Goal: Information Seeking & Learning: Check status

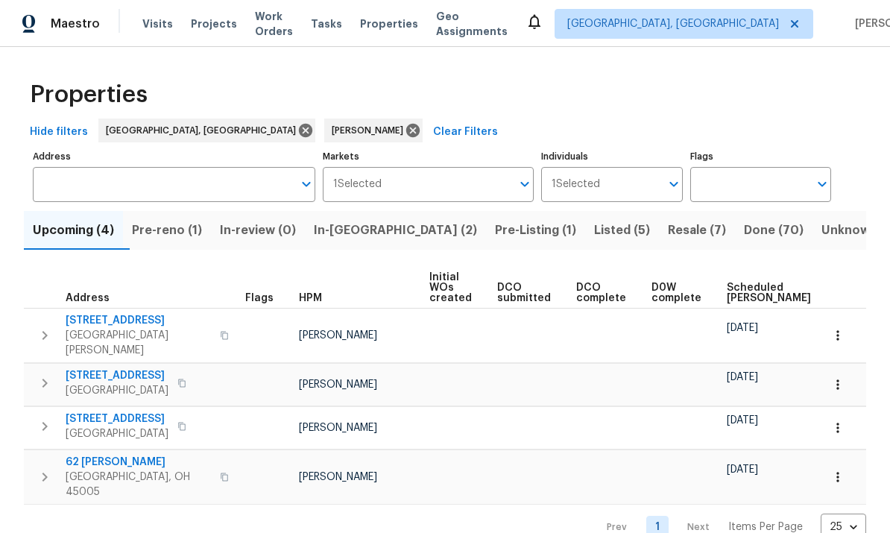
click at [101, 368] on span "6107 Driftwood Ct" at bounding box center [117, 375] width 103 height 15
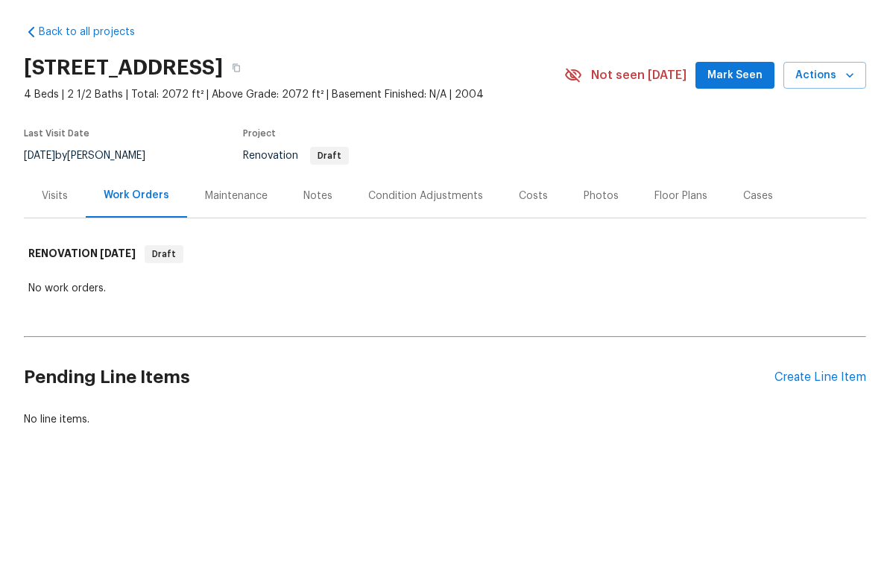
click at [65, 226] on div "Visits" at bounding box center [55, 248] width 62 height 44
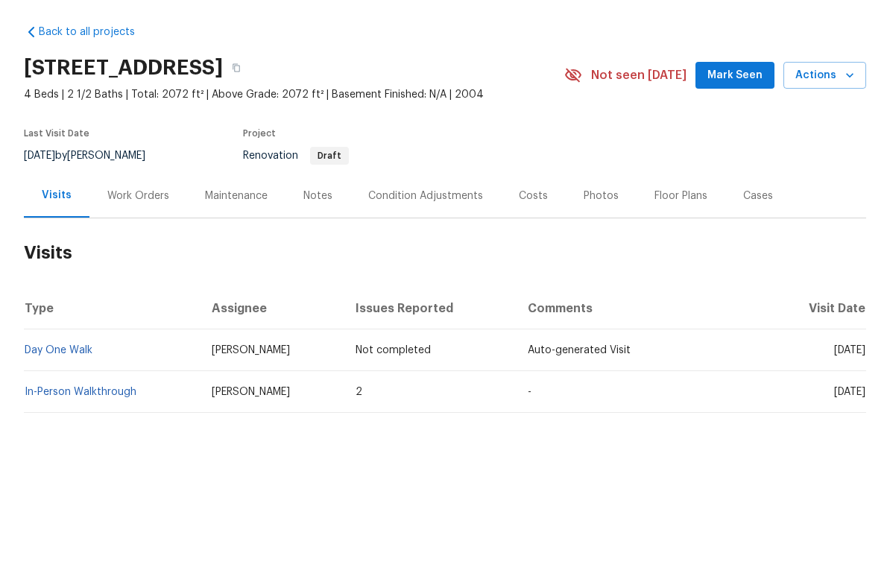
click at [308, 241] on div "Notes" at bounding box center [317, 248] width 29 height 15
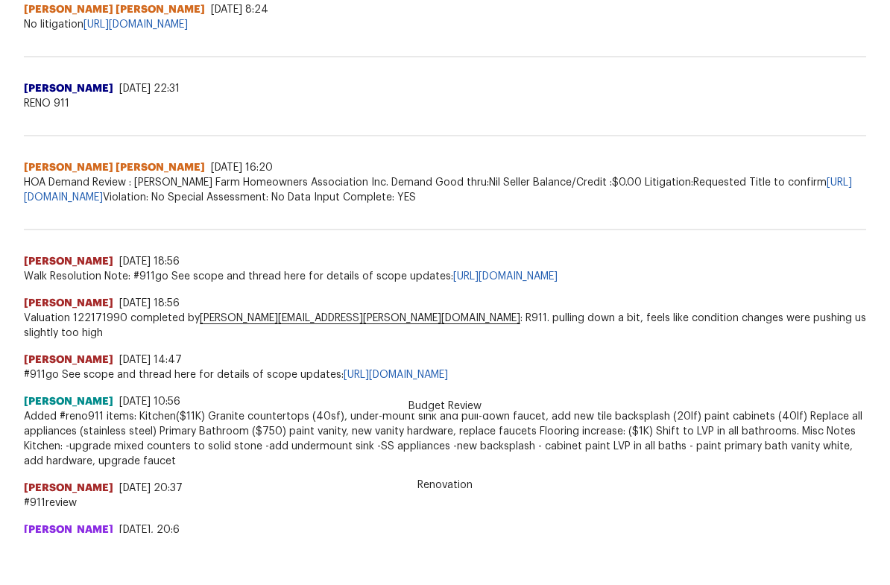
scroll to position [657, 0]
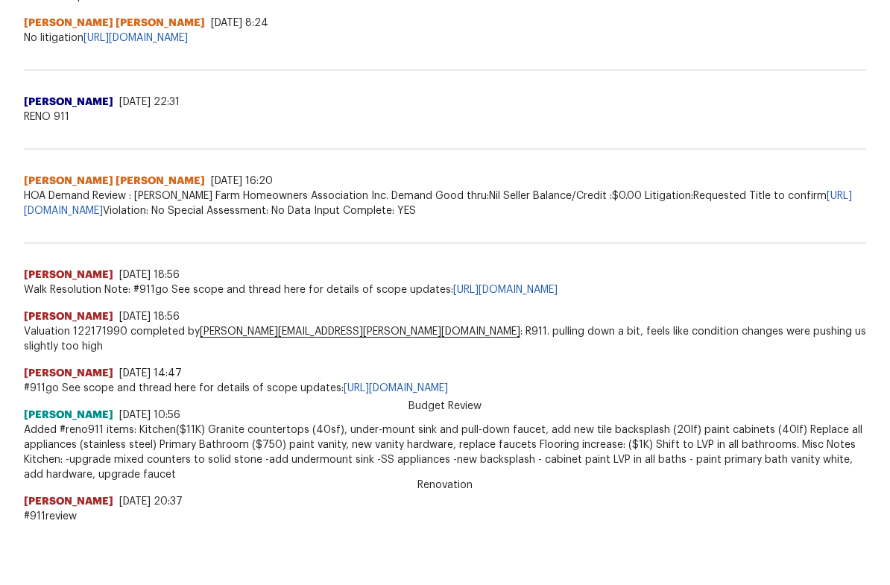
click at [558, 337] on link "https://opendoor.slack.com/archives/C02U5TJQPNK/p1753230974873689" at bounding box center [505, 342] width 104 height 10
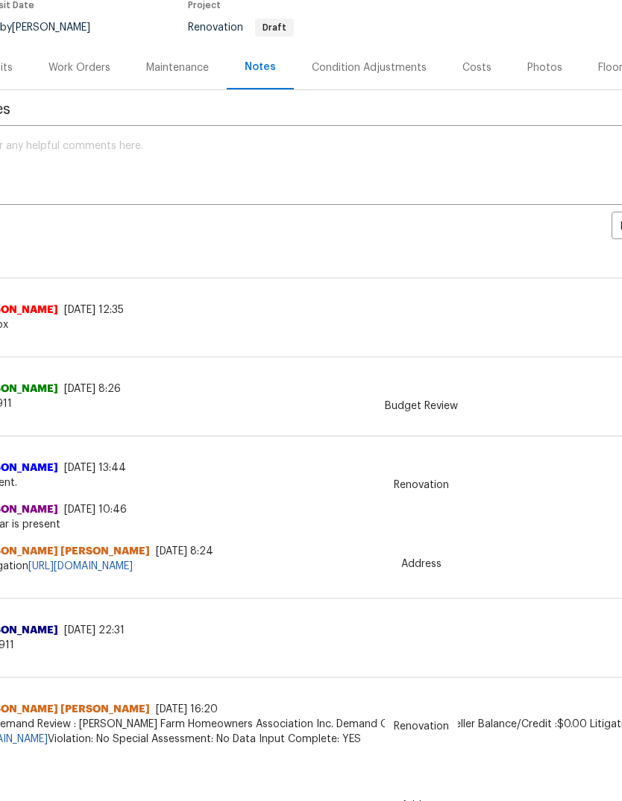
scroll to position [96, 33]
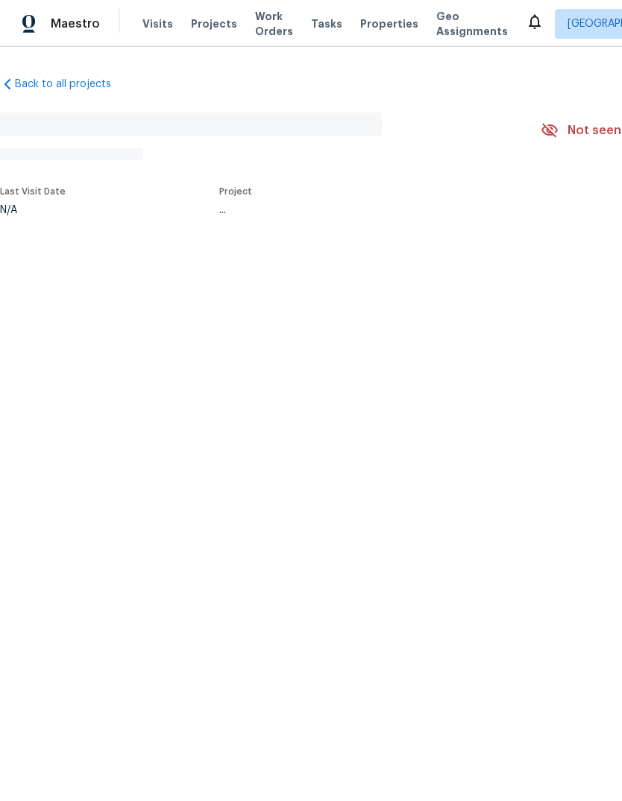
scroll to position [56, 0]
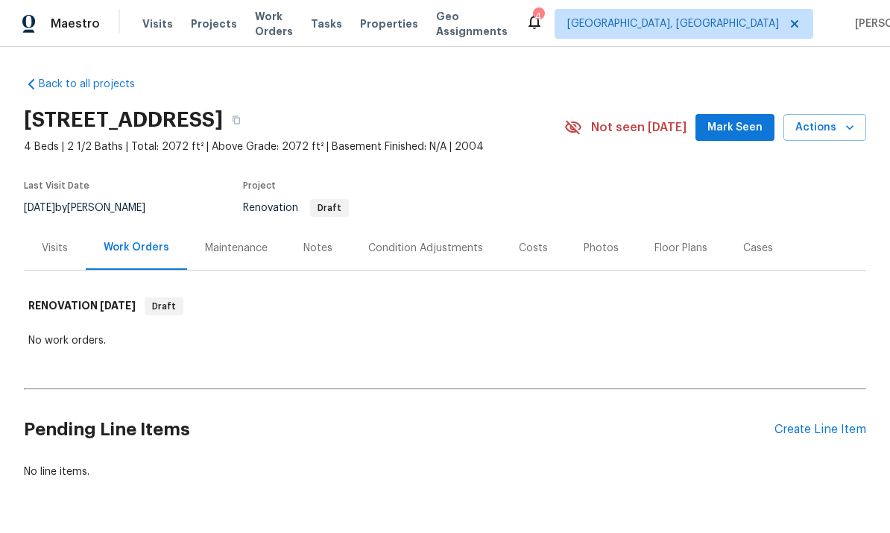
click at [45, 265] on div "Visits" at bounding box center [55, 248] width 62 height 44
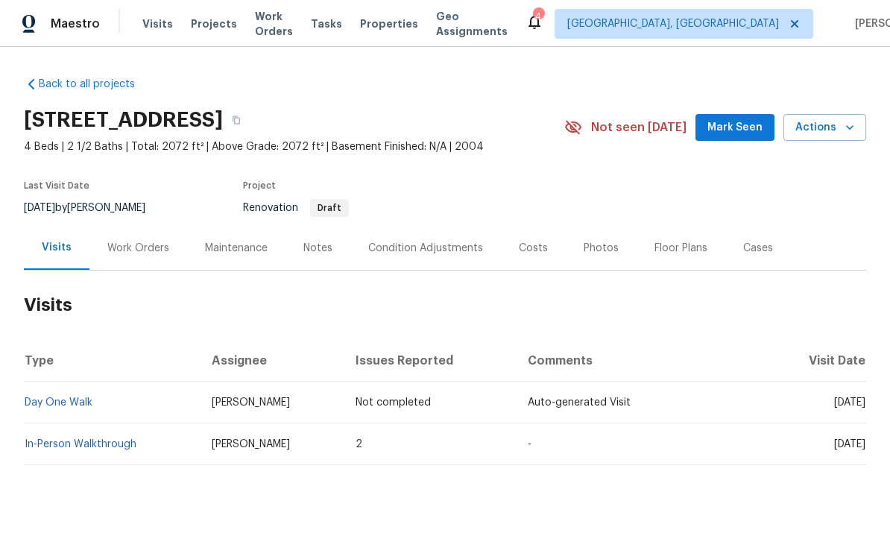
click at [113, 446] on link "In-Person Walkthrough" at bounding box center [81, 444] width 112 height 10
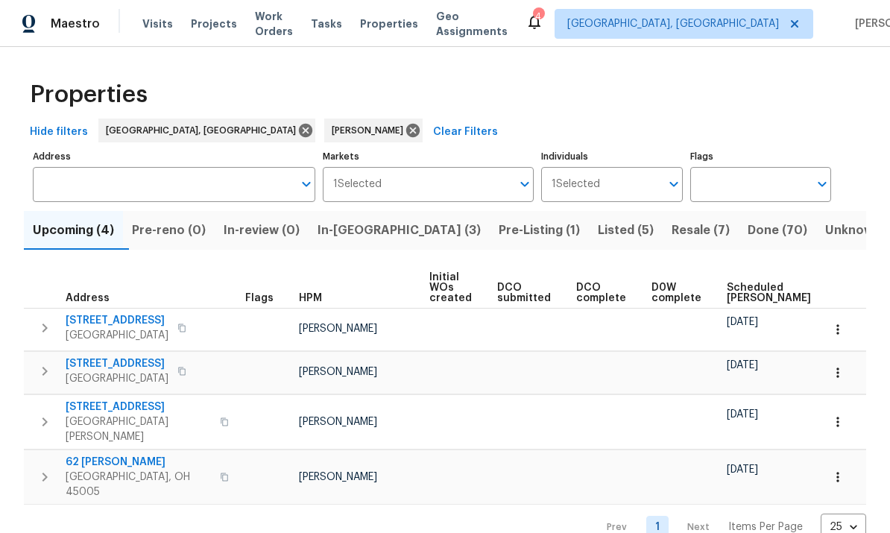
click at [841, 326] on icon "button" at bounding box center [837, 329] width 15 height 15
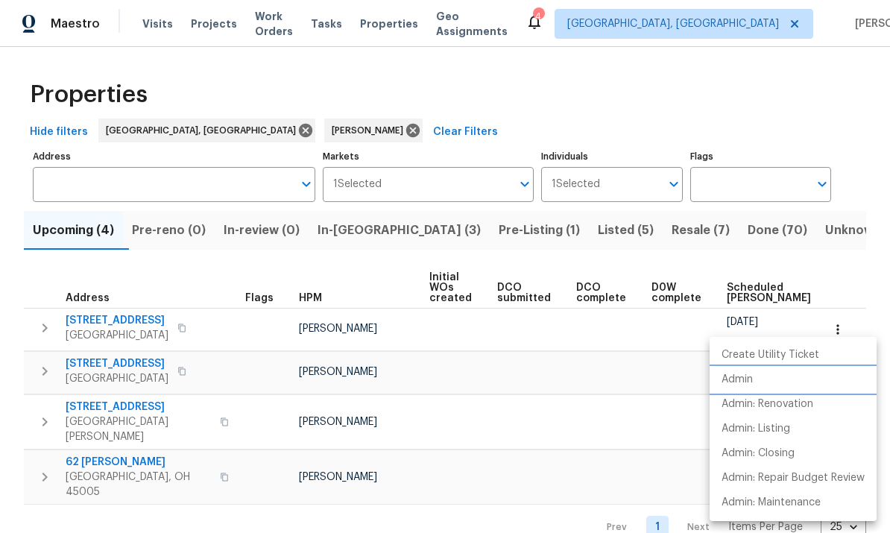
click at [778, 379] on li "Admin" at bounding box center [793, 379] width 167 height 25
click at [93, 414] on div at bounding box center [445, 266] width 890 height 533
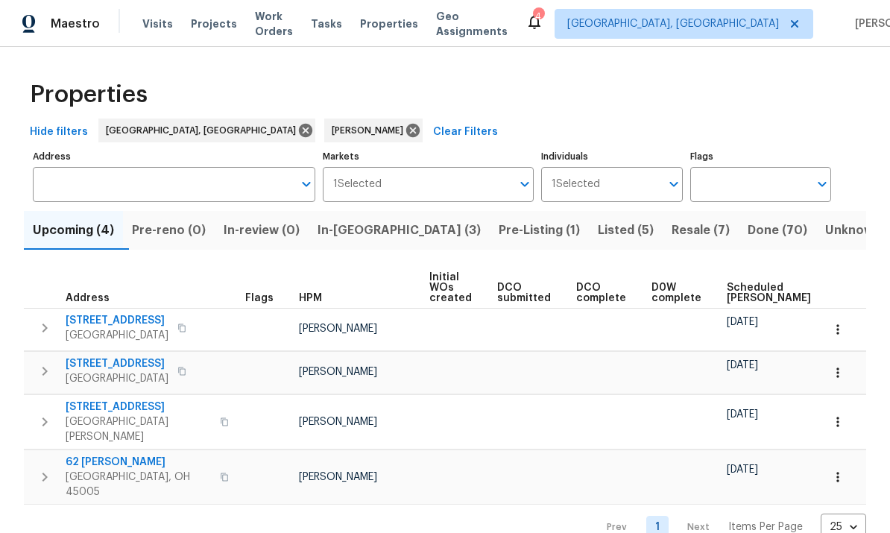
click at [92, 414] on div "Create Utility Ticket Admin Admin: Renovation Admin: Listing Admin: Closing Adm…" at bounding box center [445, 266] width 890 height 533
click at [117, 414] on span "[STREET_ADDRESS]" at bounding box center [138, 407] width 145 height 15
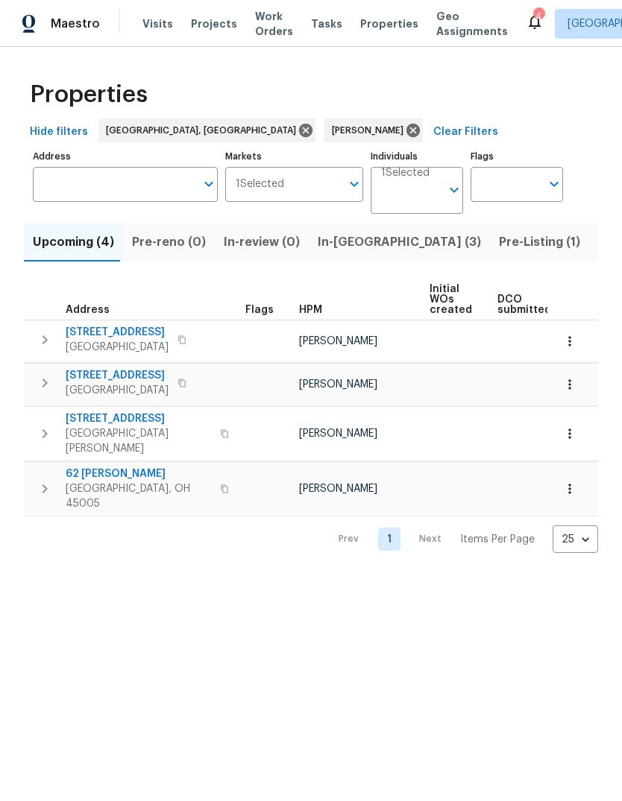
click at [96, 467] on span "62 [PERSON_NAME]" at bounding box center [138, 474] width 145 height 15
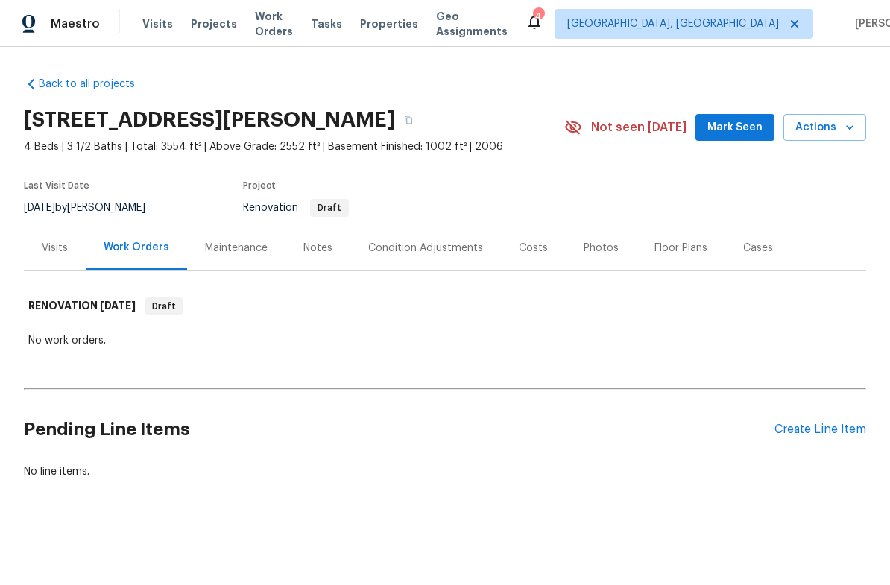
click at [322, 248] on div "Notes" at bounding box center [317, 248] width 29 height 15
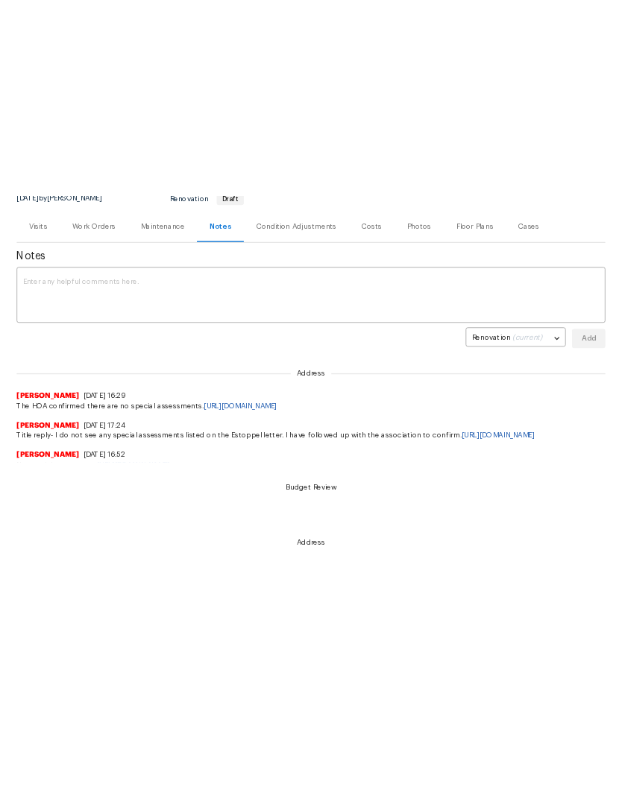
scroll to position [98, 0]
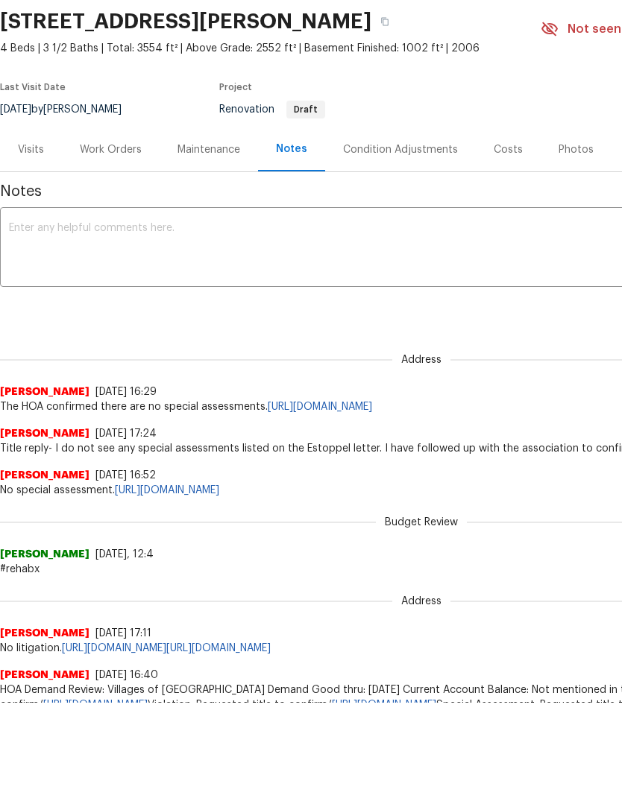
click at [425, 145] on div "Condition Adjustments" at bounding box center [400, 149] width 115 height 15
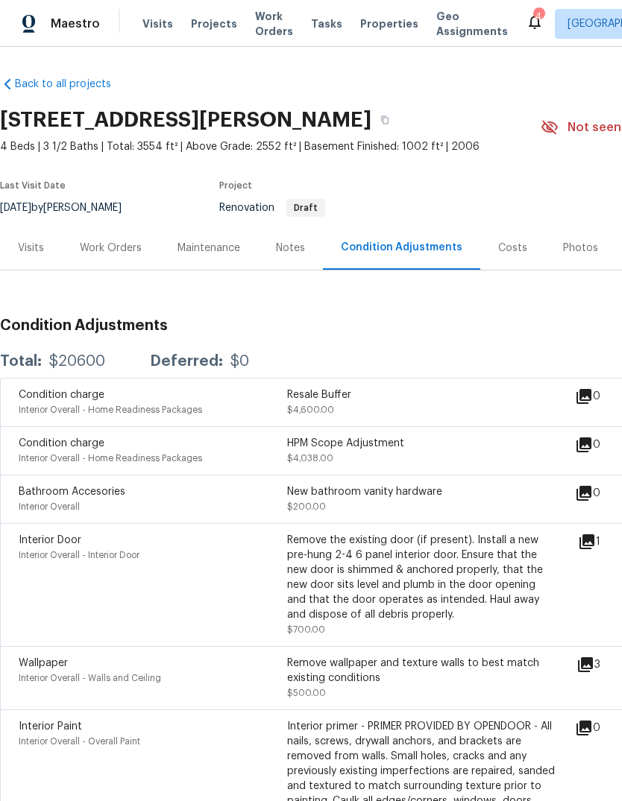
click at [27, 252] on div "Visits" at bounding box center [31, 248] width 26 height 15
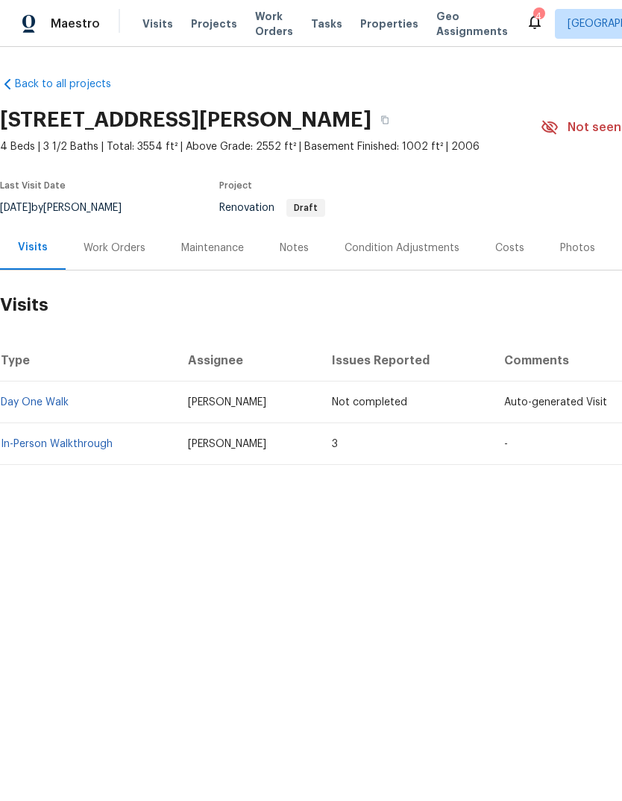
click at [31, 446] on link "In-Person Walkthrough" at bounding box center [57, 444] width 112 height 10
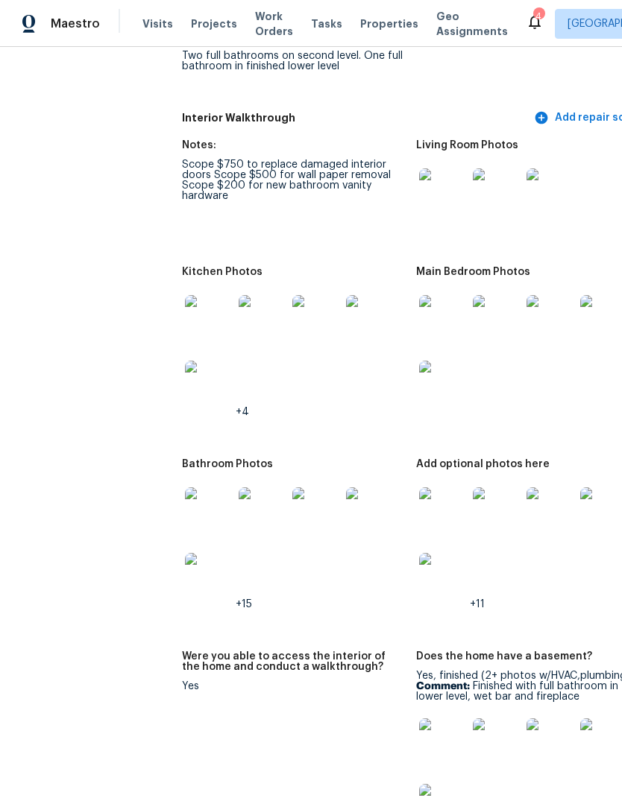
scroll to position [2023, 0]
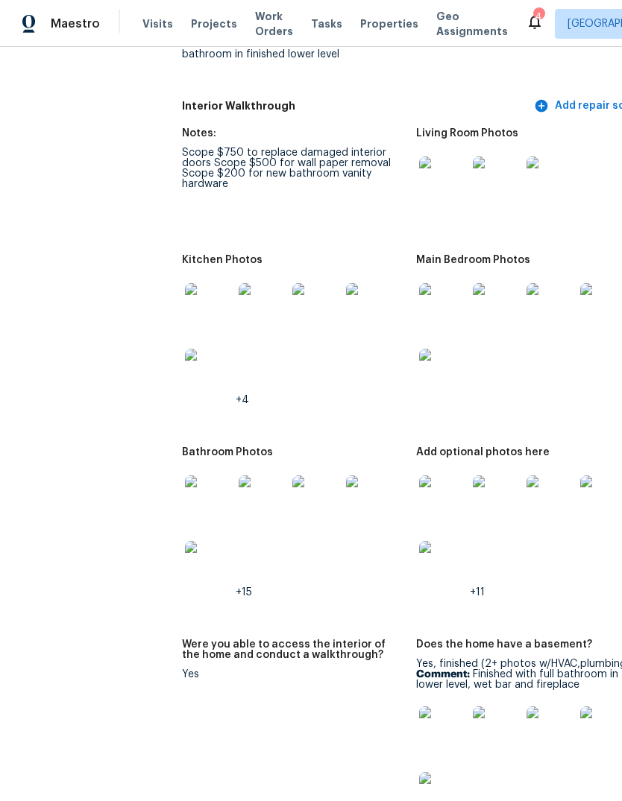
click at [185, 299] on img at bounding box center [209, 307] width 48 height 48
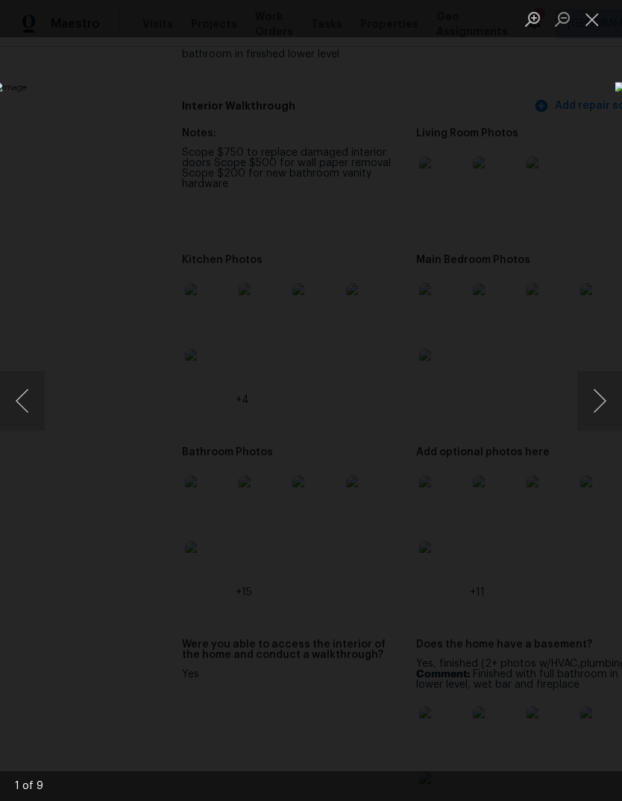
click at [604, 395] on button "Next image" at bounding box center [599, 401] width 45 height 60
click at [598, 389] on button "Next image" at bounding box center [599, 401] width 45 height 60
click at [597, 389] on button "Next image" at bounding box center [599, 401] width 45 height 60
click at [31, 364] on img "Lightbox" at bounding box center [240, 400] width 494 height 637
click at [31, 410] on button "Previous image" at bounding box center [22, 401] width 45 height 60
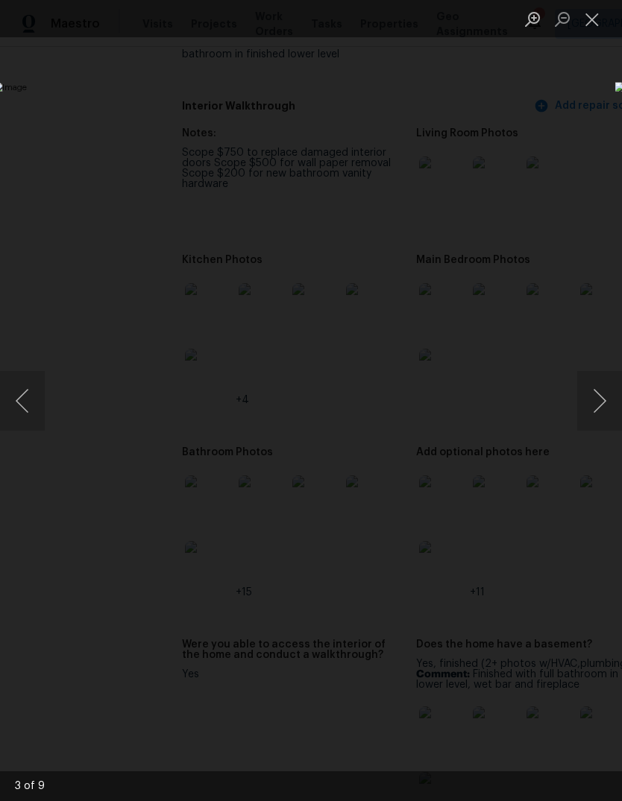
click at [595, 389] on button "Next image" at bounding box center [599, 401] width 45 height 60
click at [598, 393] on button "Next image" at bounding box center [599, 401] width 45 height 60
click at [602, 393] on button "Next image" at bounding box center [599, 401] width 45 height 60
click at [597, 390] on button "Next image" at bounding box center [599, 401] width 45 height 60
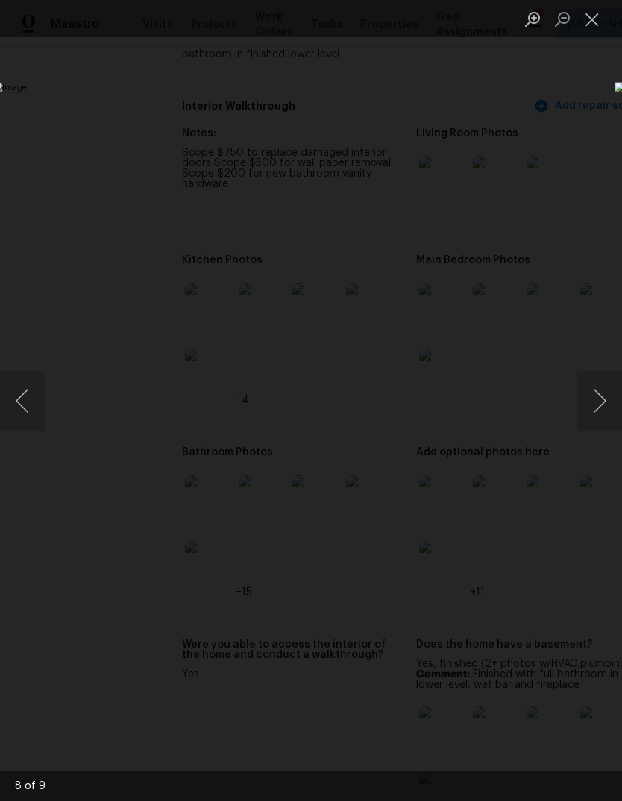
click at [591, 401] on button "Next image" at bounding box center [599, 401] width 45 height 60
click at [590, 398] on button "Next image" at bounding box center [599, 401] width 45 height 60
click at [596, 399] on button "Next image" at bounding box center [599, 401] width 45 height 60
click at [592, 8] on button "Close lightbox" at bounding box center [592, 19] width 30 height 26
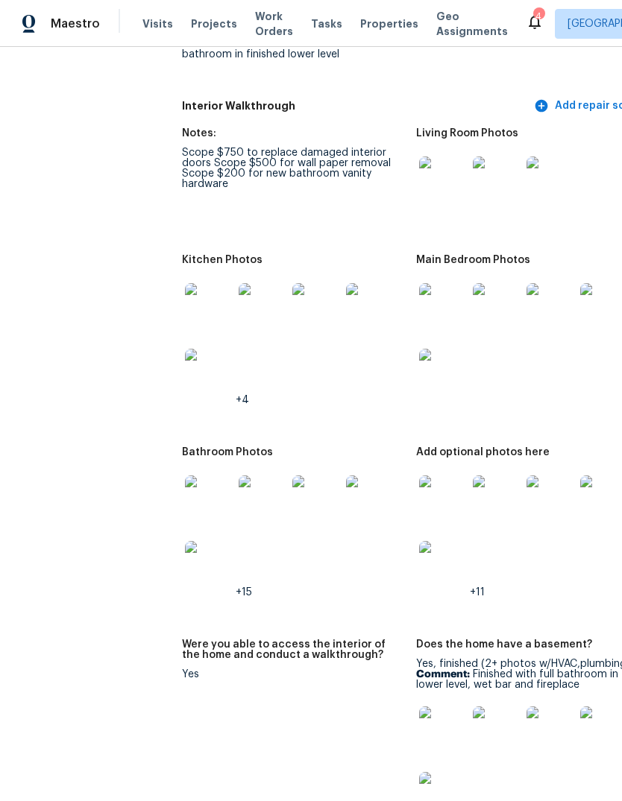
click at [419, 304] on img at bounding box center [443, 307] width 48 height 48
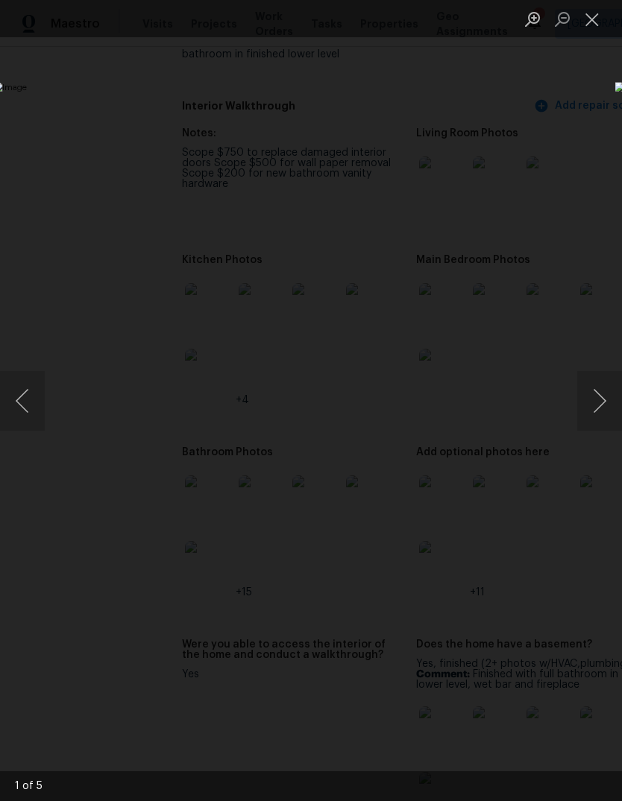
click at [604, 401] on button "Next image" at bounding box center [599, 401] width 45 height 60
click at [607, 399] on button "Next image" at bounding box center [599, 401] width 45 height 60
click at [604, 397] on button "Next image" at bounding box center [599, 401] width 45 height 60
click at [602, 395] on button "Next image" at bounding box center [599, 401] width 45 height 60
click at [604, 391] on button "Next image" at bounding box center [599, 401] width 45 height 60
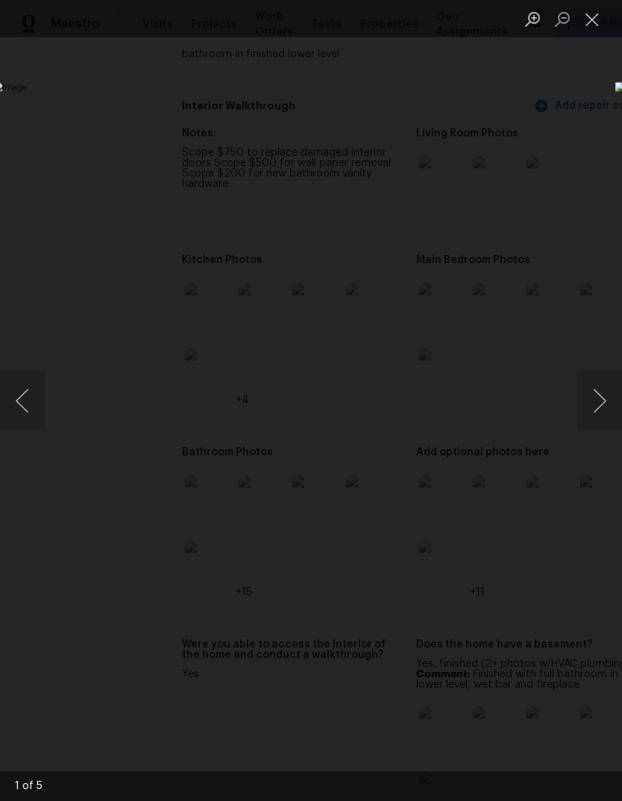
click at [601, 400] on button "Next image" at bounding box center [599, 401] width 45 height 60
click at [602, 394] on button "Next image" at bounding box center [599, 401] width 45 height 60
click at [596, 13] on button "Close lightbox" at bounding box center [592, 19] width 30 height 26
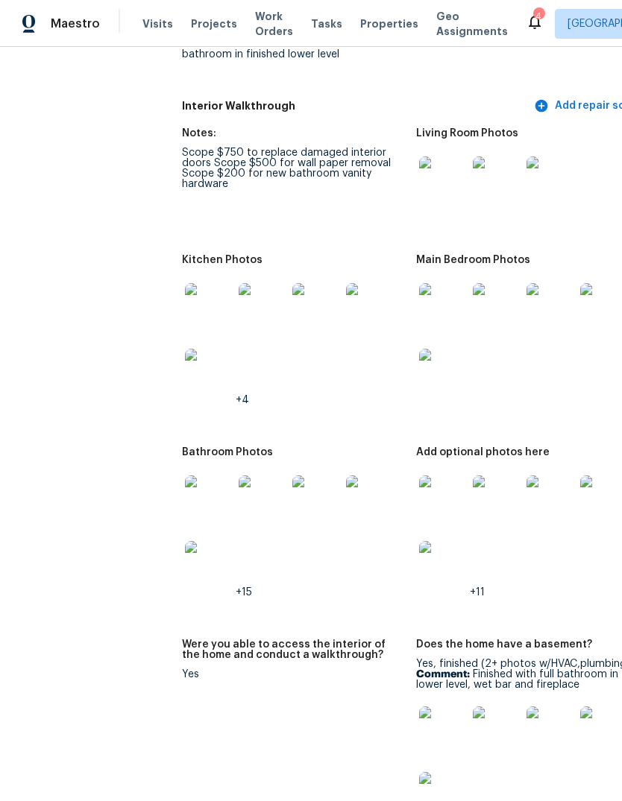
click at [419, 491] on img at bounding box center [443, 500] width 48 height 48
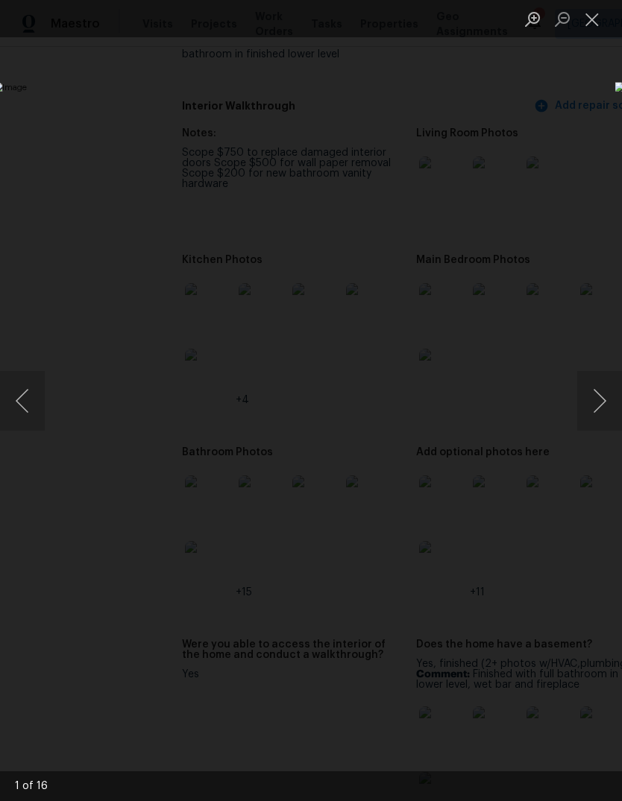
click at [602, 397] on button "Next image" at bounding box center [599, 401] width 45 height 60
click at [600, 399] on button "Next image" at bounding box center [599, 401] width 45 height 60
click at [602, 391] on button "Next image" at bounding box center [599, 401] width 45 height 60
click at [600, 382] on button "Next image" at bounding box center [599, 401] width 45 height 60
click at [602, 379] on button "Next image" at bounding box center [599, 401] width 45 height 60
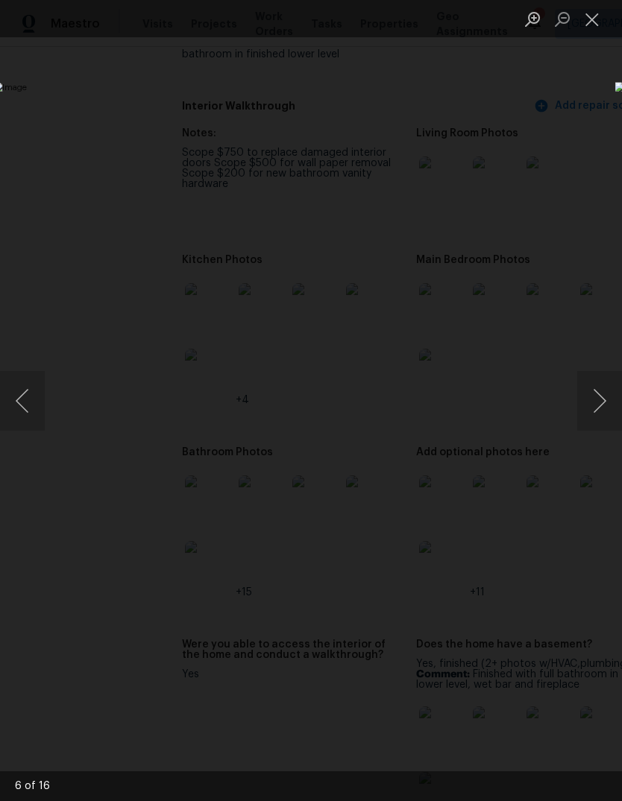
click at [598, 390] on button "Next image" at bounding box center [599, 401] width 45 height 60
click at [598, 391] on button "Next image" at bounding box center [599, 401] width 45 height 60
click at [601, 402] on button "Next image" at bounding box center [599, 401] width 45 height 60
click at [604, 405] on button "Next image" at bounding box center [599, 401] width 45 height 60
click at [602, 22] on button "Close lightbox" at bounding box center [592, 19] width 30 height 26
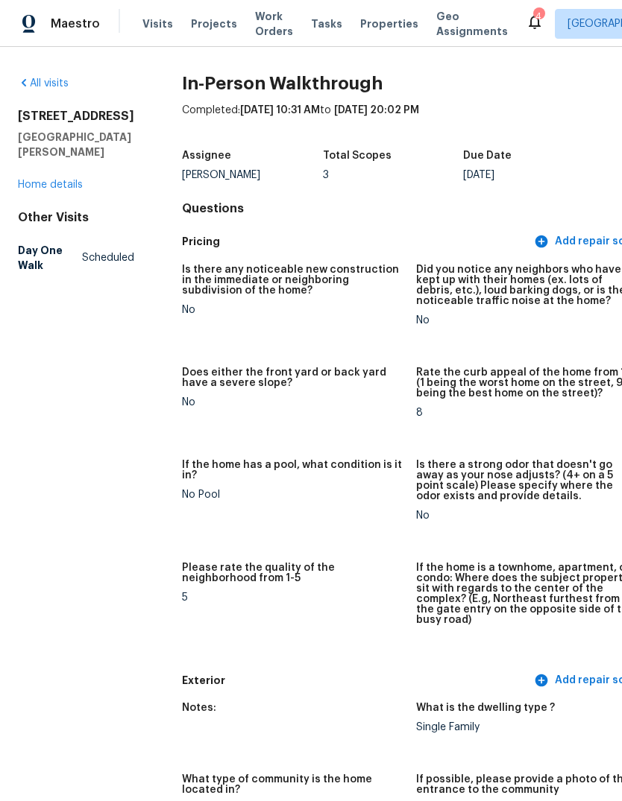
scroll to position [0, 0]
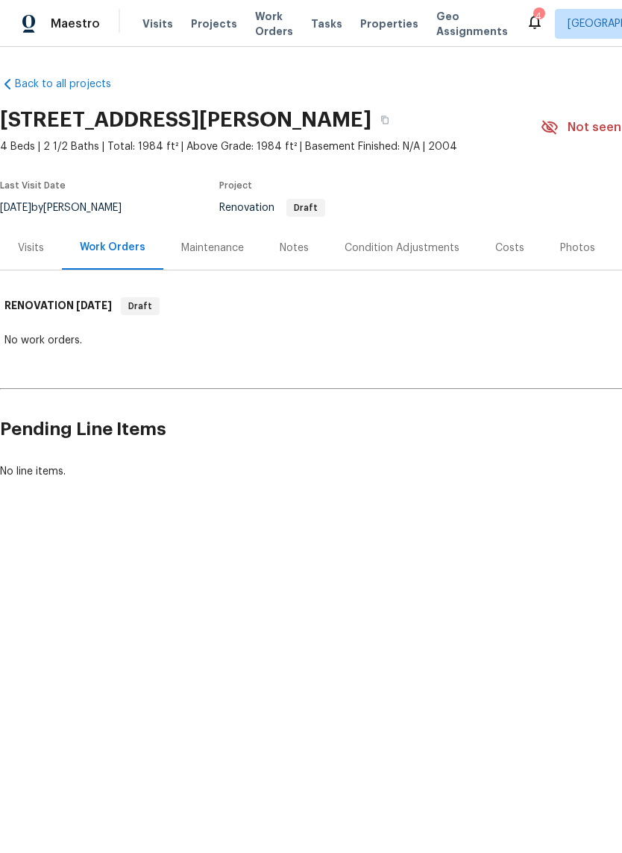
click at [28, 244] on div "Visits" at bounding box center [31, 248] width 26 height 15
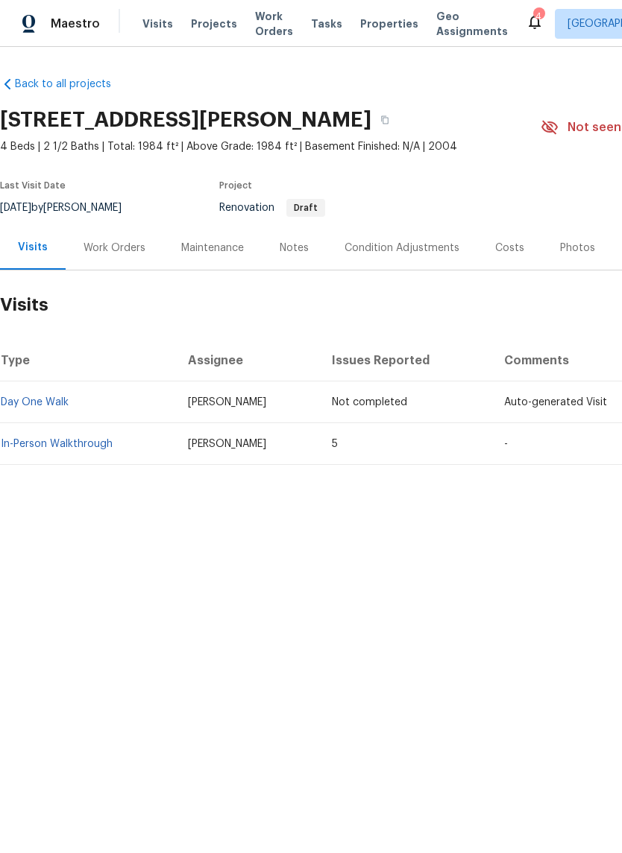
click at [53, 457] on td "In-Person Walkthrough" at bounding box center [88, 444] width 176 height 42
click at [62, 446] on link "In-Person Walkthrough" at bounding box center [57, 444] width 112 height 10
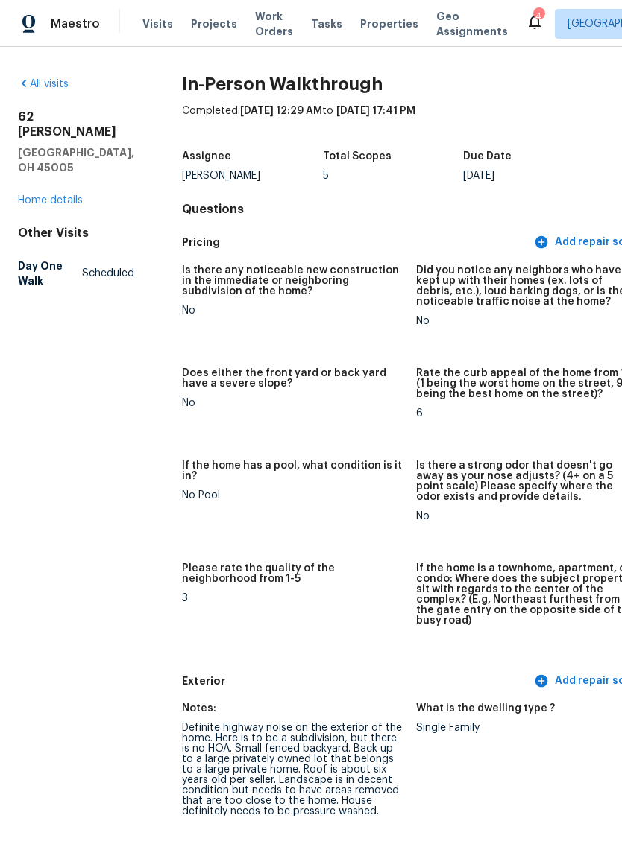
click at [40, 200] on link "Home details" at bounding box center [50, 200] width 65 height 10
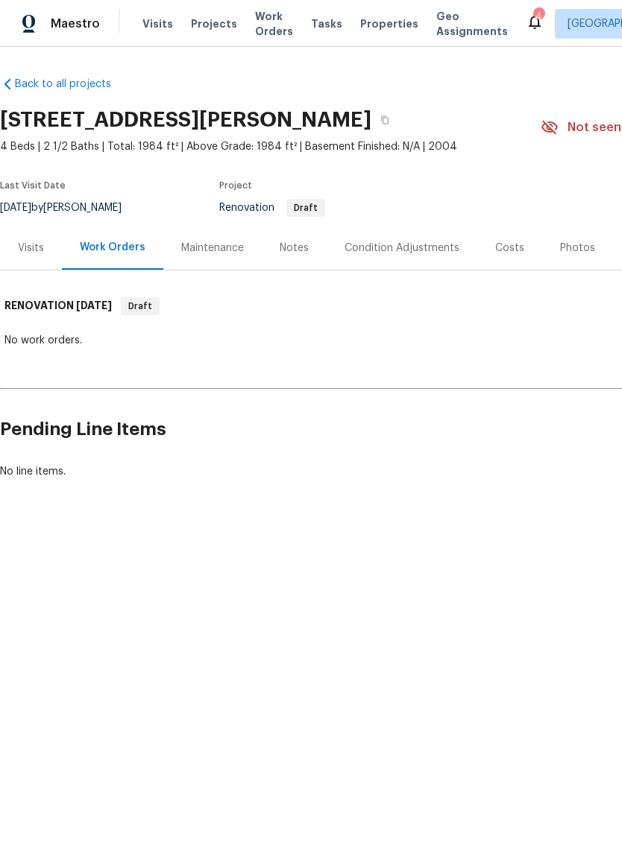
click at [294, 248] on div "Notes" at bounding box center [294, 248] width 29 height 15
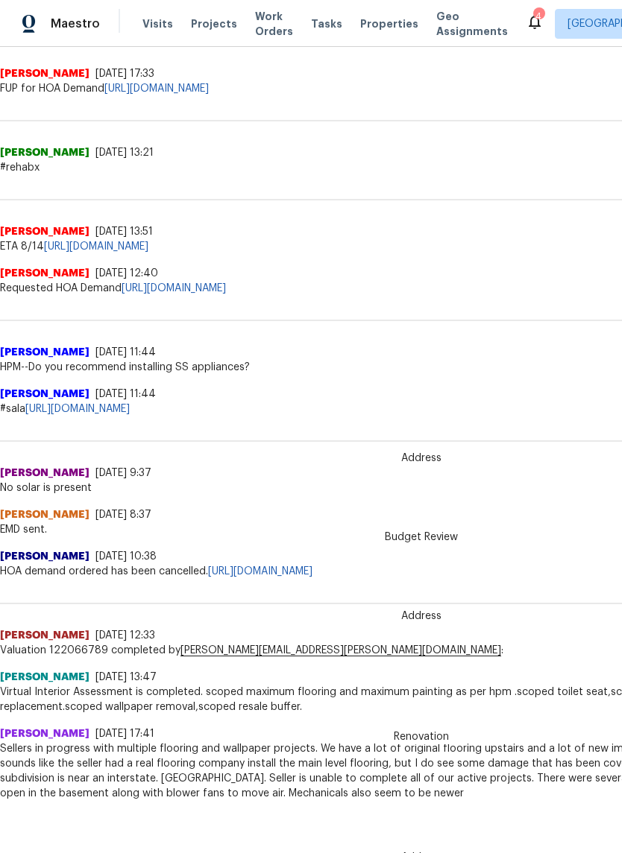
click at [130, 404] on link "[URL][DOMAIN_NAME]" at bounding box center [77, 409] width 104 height 10
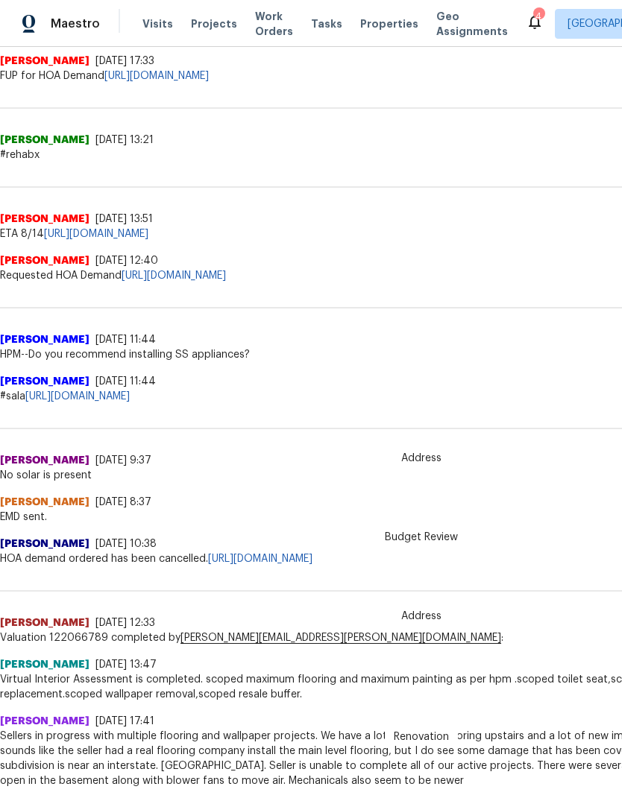
click at [41, 332] on span "[PERSON_NAME]" at bounding box center [44, 339] width 89 height 15
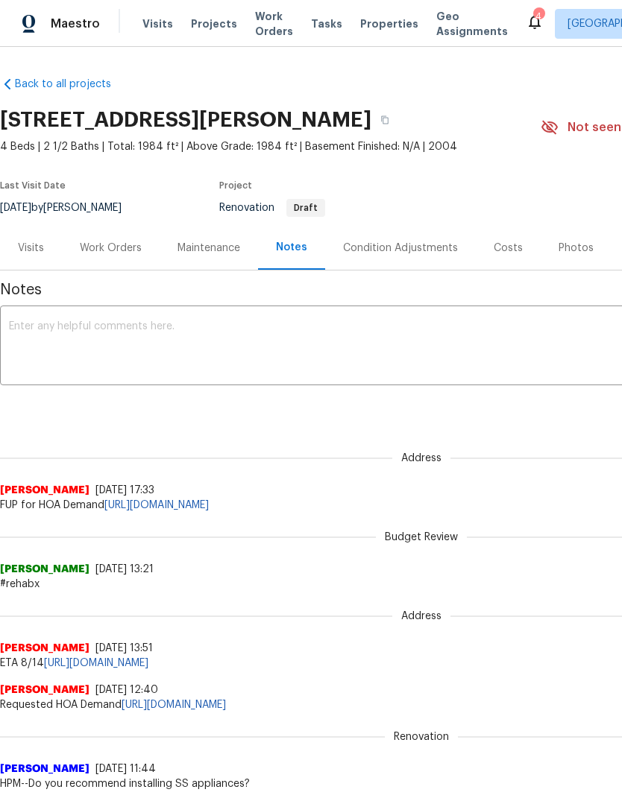
click at [385, 242] on div "Condition Adjustments" at bounding box center [400, 248] width 115 height 15
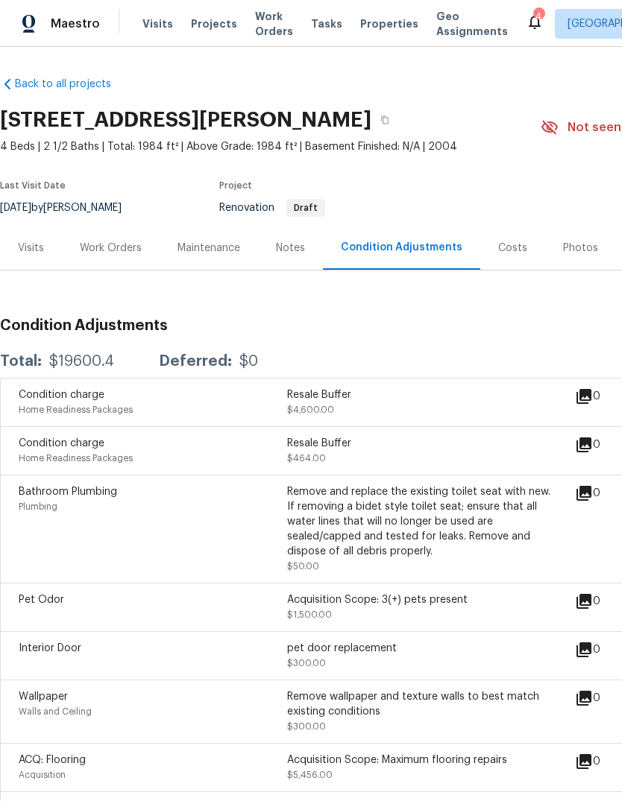
click at [25, 250] on div "Visits" at bounding box center [31, 248] width 26 height 15
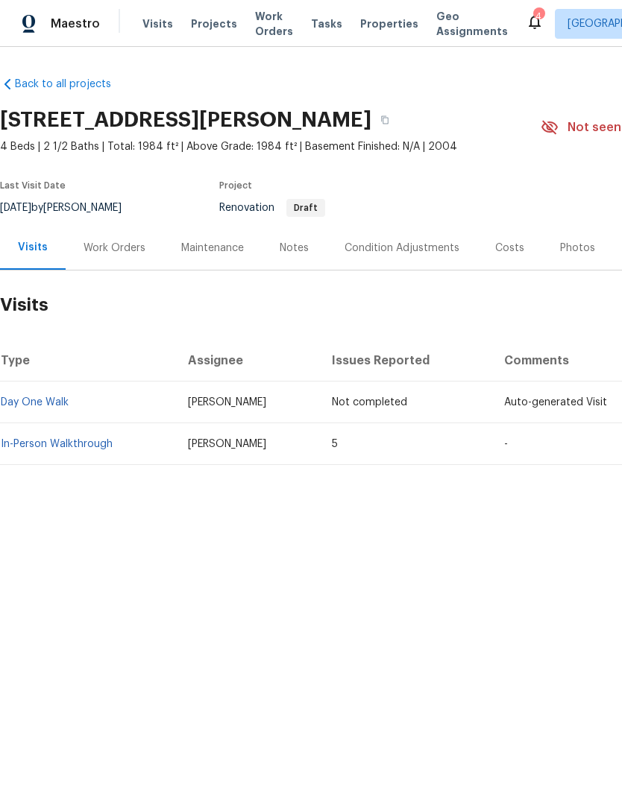
click at [96, 241] on div "Work Orders" at bounding box center [114, 248] width 62 height 15
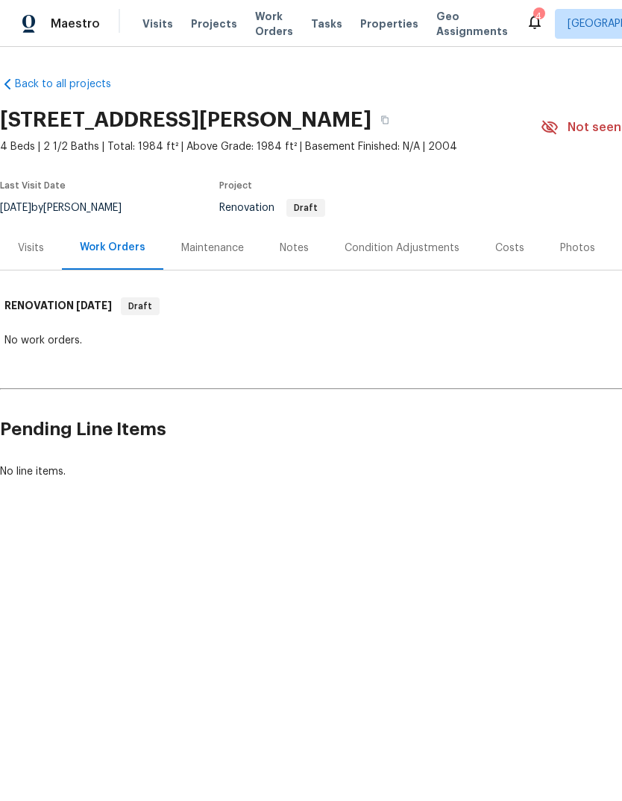
click at [22, 250] on div "Visits" at bounding box center [31, 248] width 26 height 15
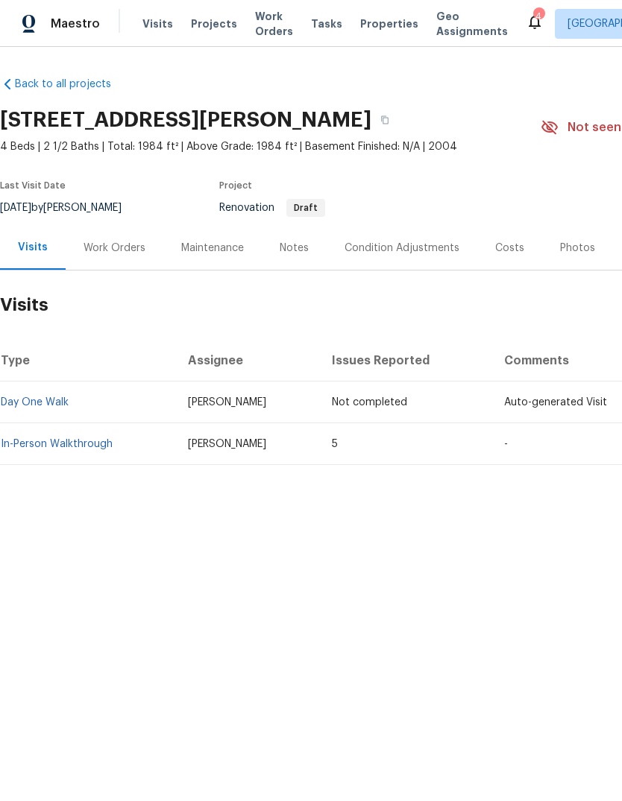
click at [40, 444] on link "In-Person Walkthrough" at bounding box center [57, 444] width 112 height 10
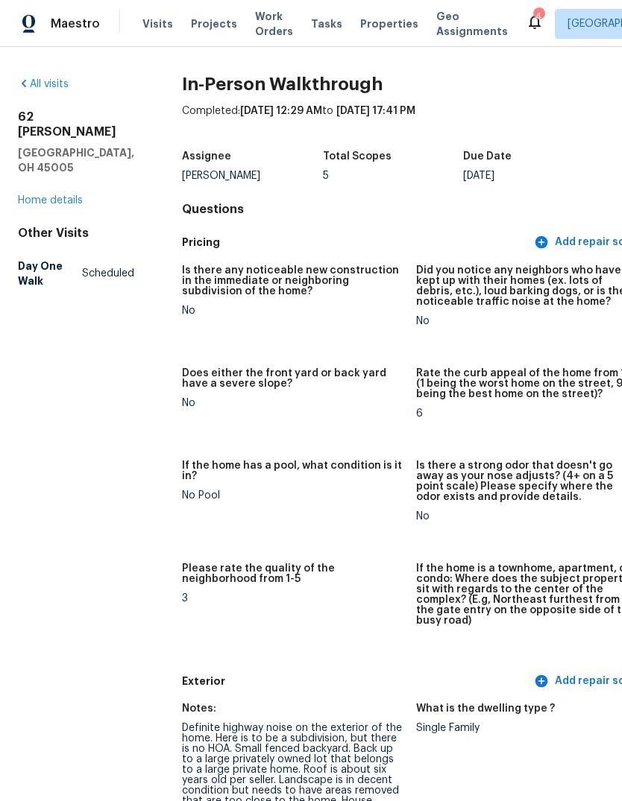
click at [46, 201] on link "Home details" at bounding box center [50, 200] width 65 height 10
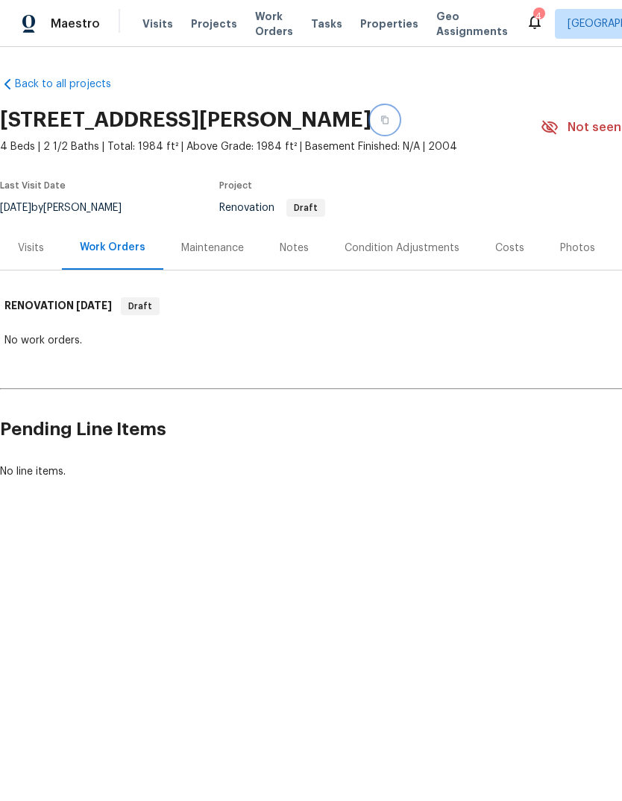
click at [371, 114] on button "button" at bounding box center [384, 120] width 27 height 27
click at [434, 548] on div "Back to all projects [STREET_ADDRESS][PERSON_NAME] 4 Beds | 2 1/2 Baths | Total…" at bounding box center [311, 314] width 622 height 534
click at [303, 254] on div "Notes" at bounding box center [294, 248] width 29 height 15
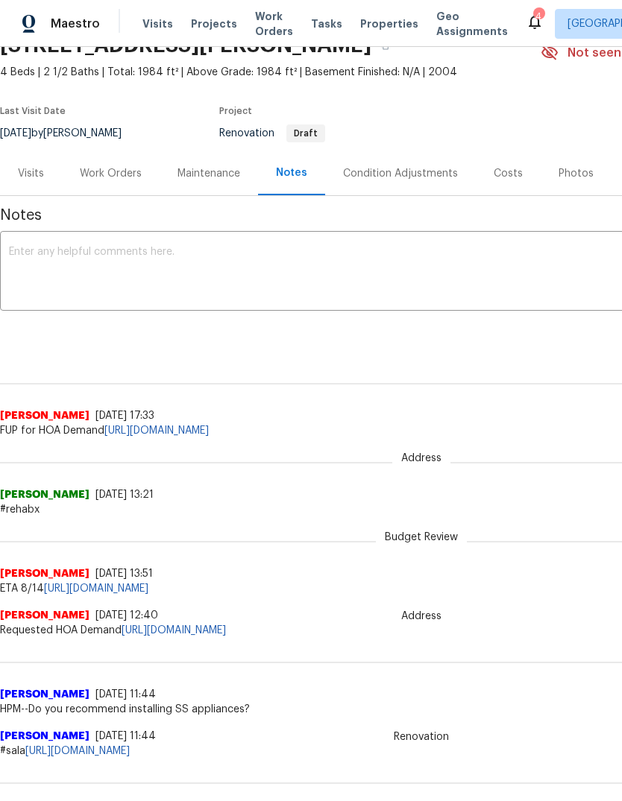
scroll to position [75, 0]
